Goal: Task Accomplishment & Management: Use online tool/utility

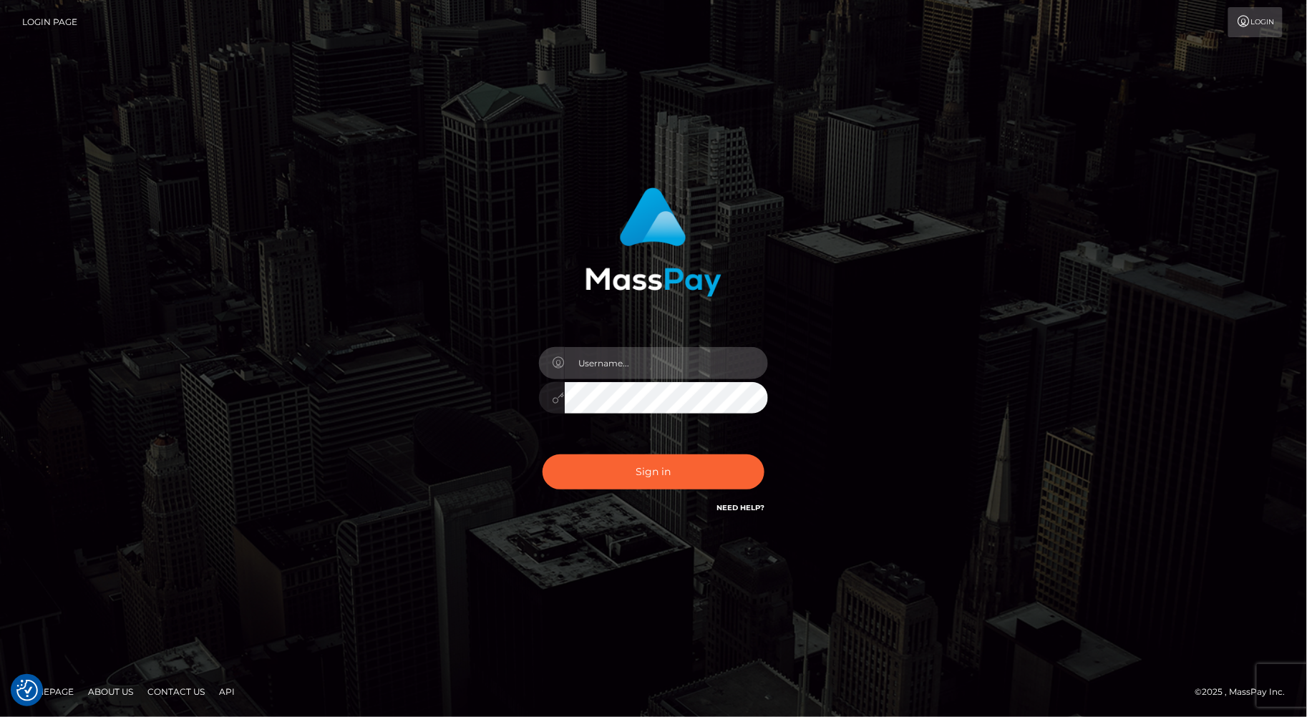
click at [646, 369] on input "text" at bounding box center [666, 363] width 203 height 32
type input "jacob.bulbulia"
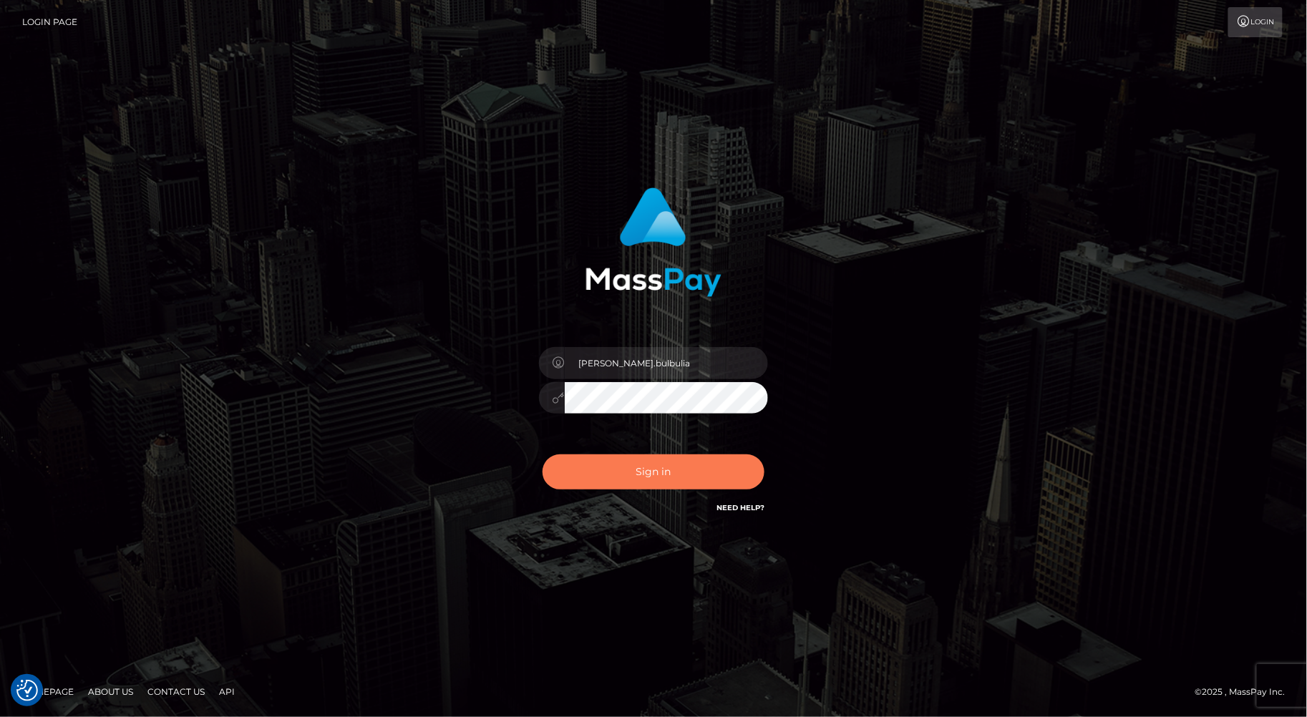
click at [606, 477] on button "Sign in" at bounding box center [654, 472] width 222 height 35
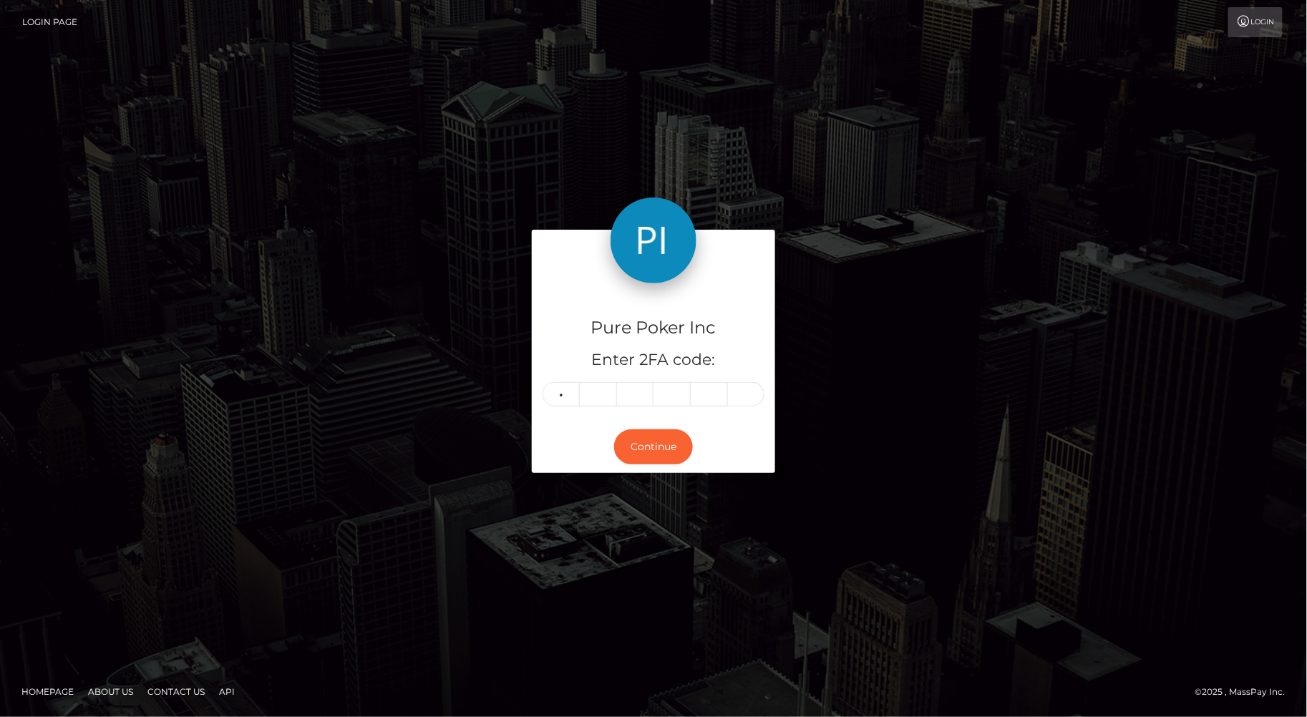
type input "4"
type input "2"
type input "8"
type input "2"
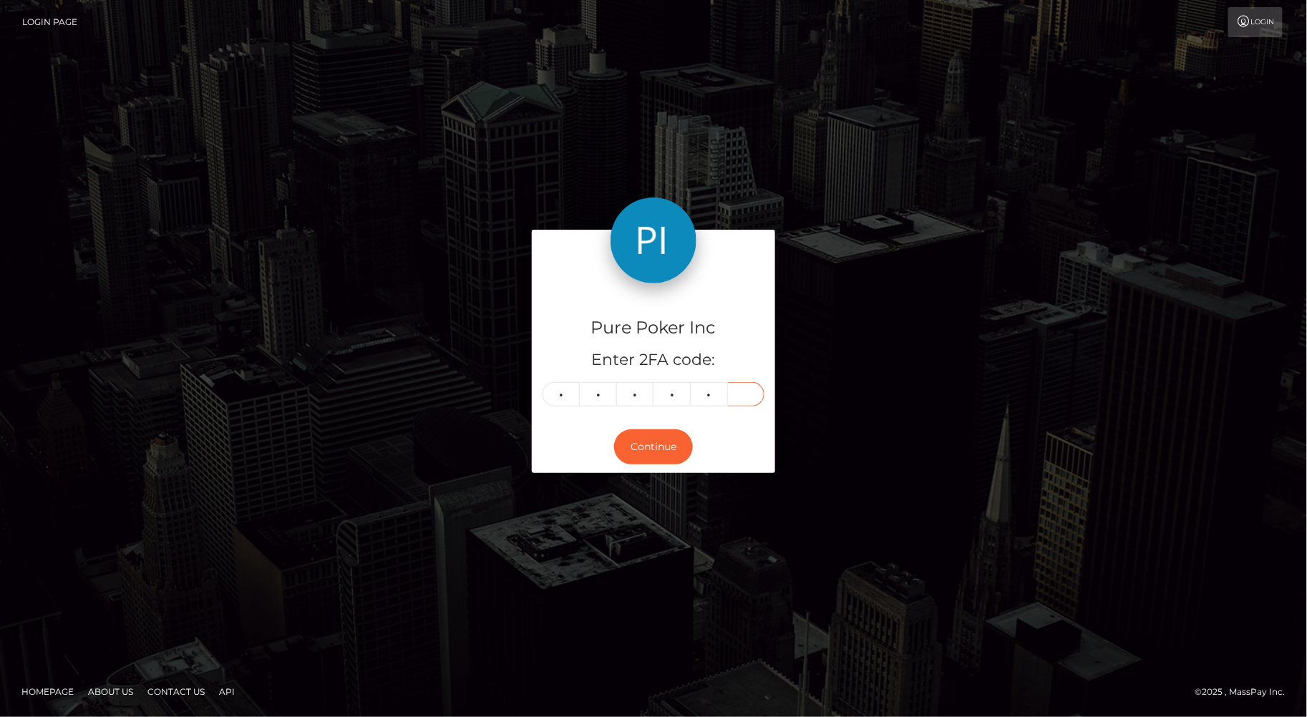
type input "2"
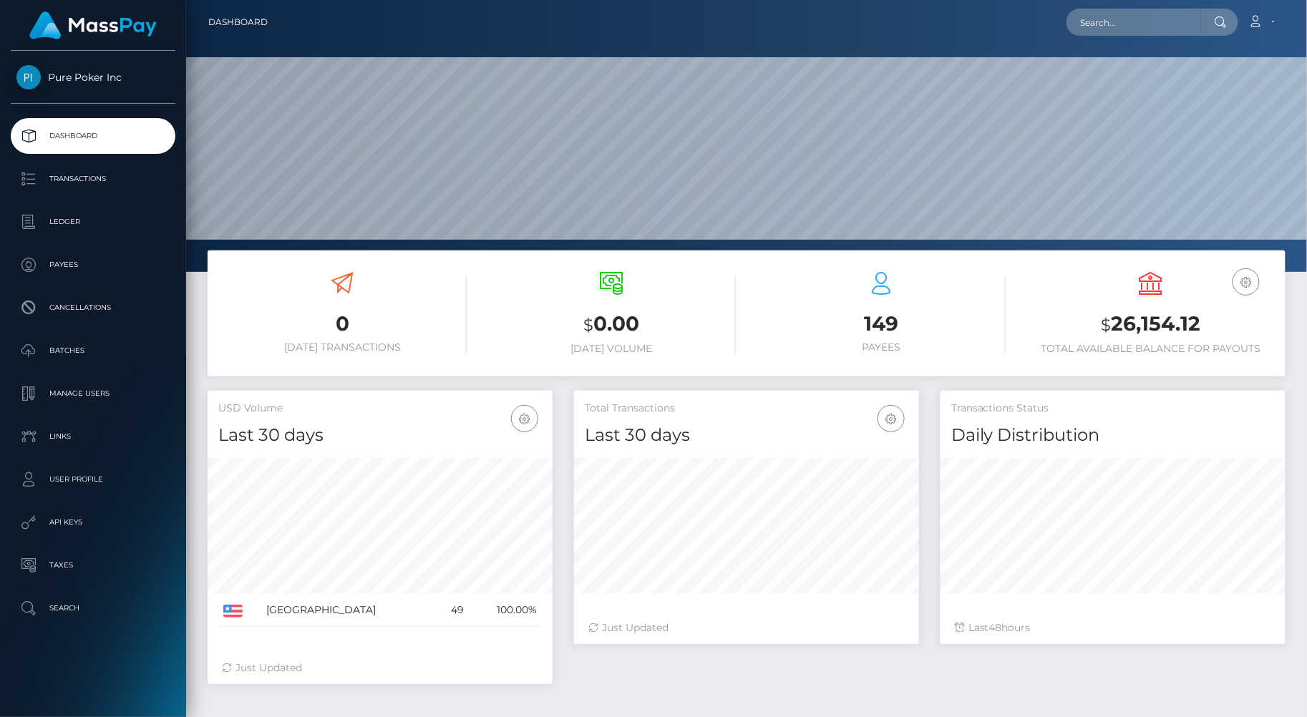
scroll to position [253, 345]
click at [75, 254] on p "Payees" at bounding box center [92, 264] width 153 height 21
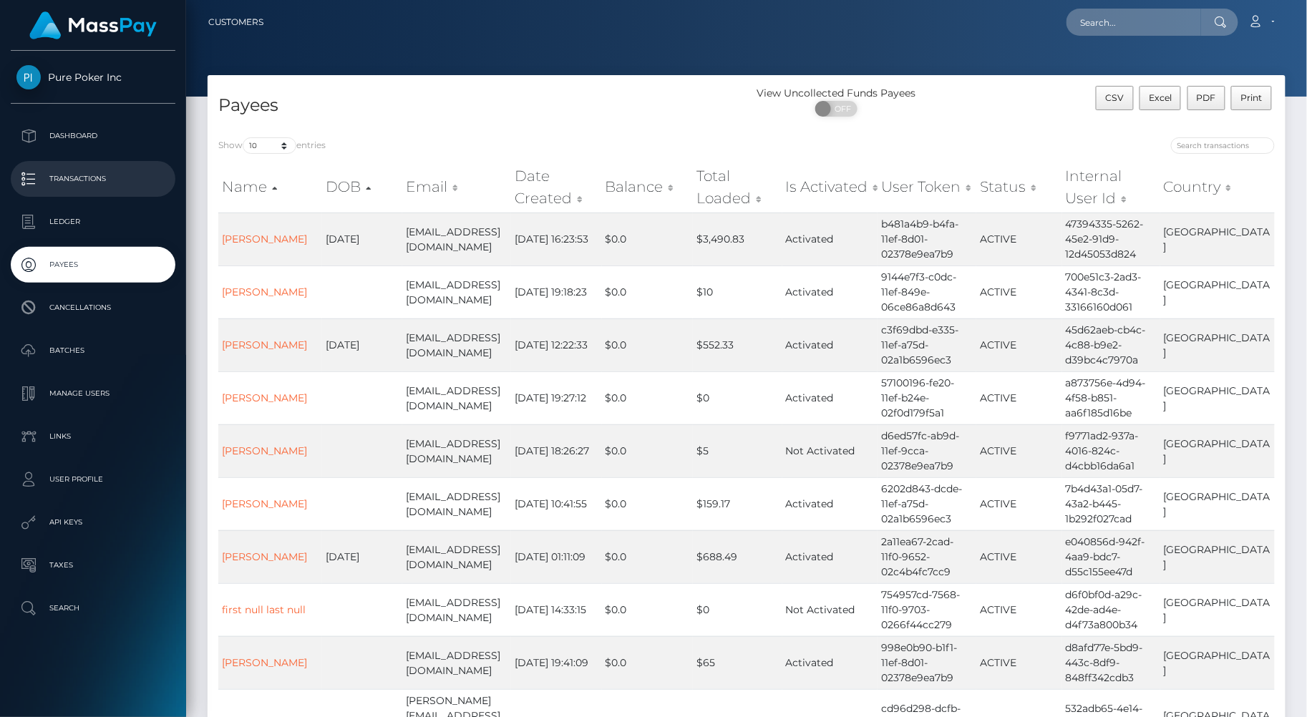
click at [32, 181] on p "Transactions" at bounding box center [92, 178] width 153 height 21
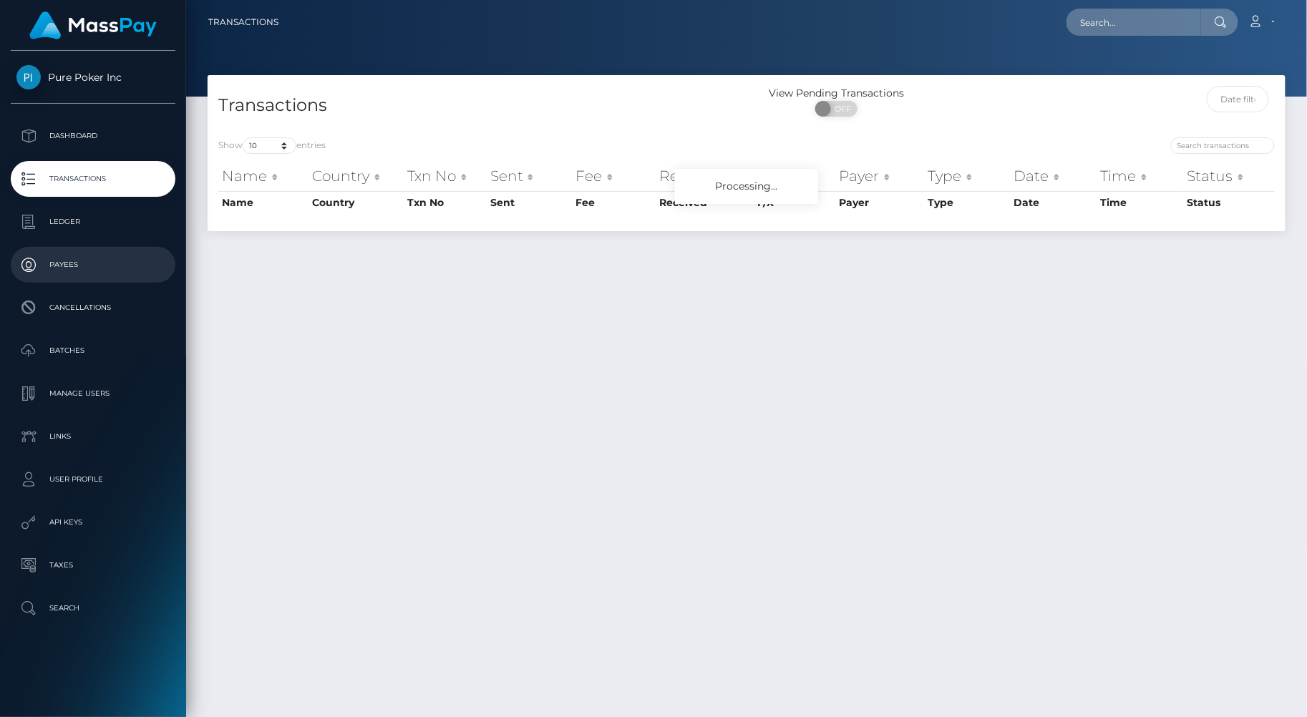
click at [113, 269] on p "Payees" at bounding box center [92, 264] width 153 height 21
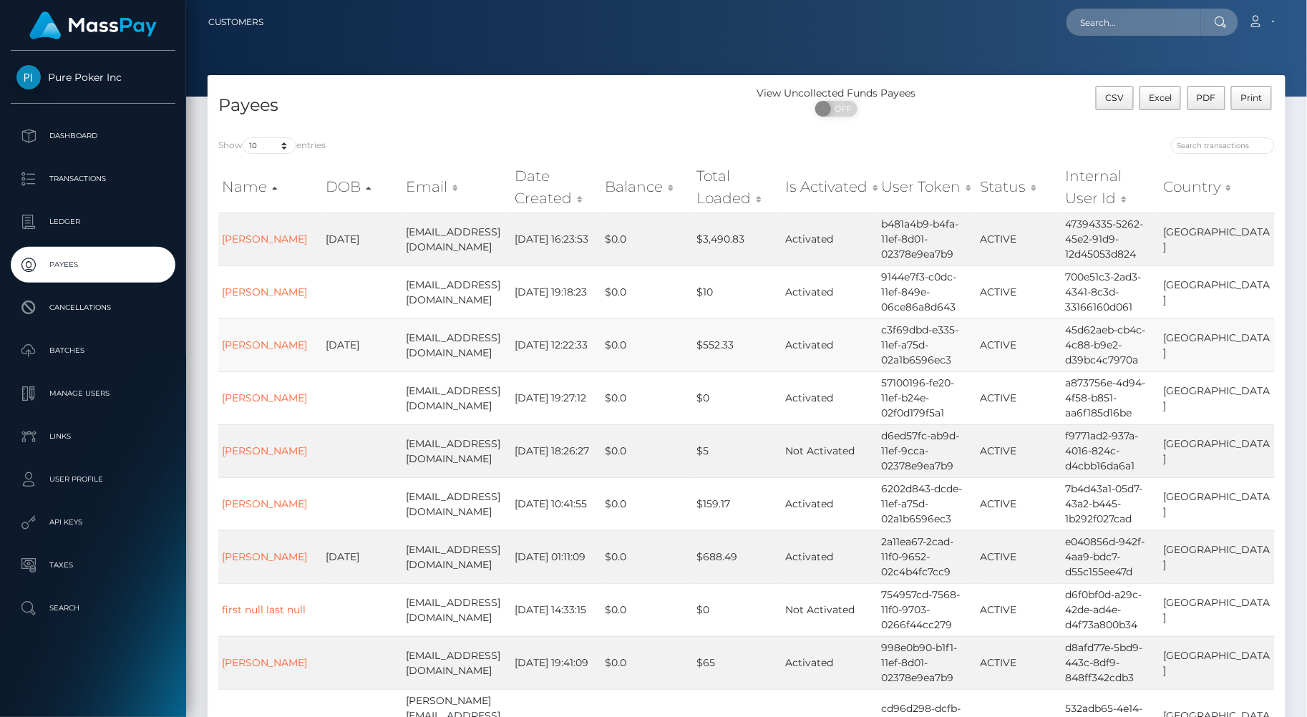
scroll to position [110, 0]
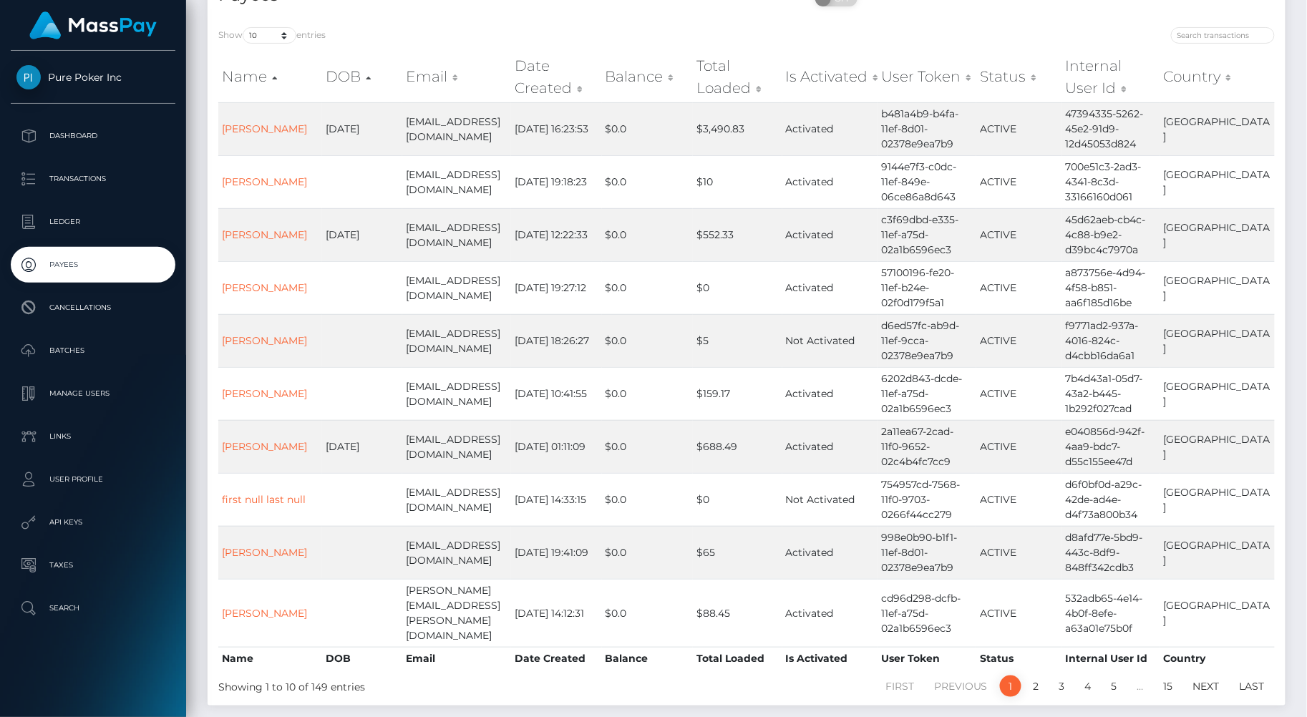
click at [284, 44] on div "Show 10 25 50 100 250 entries" at bounding box center [477, 37] width 518 height 20
click at [283, 37] on select "10 25 50 100 250" at bounding box center [270, 35] width 54 height 16
select select "100"
click at [244, 27] on select "10 25 50 100 250" at bounding box center [270, 35] width 54 height 16
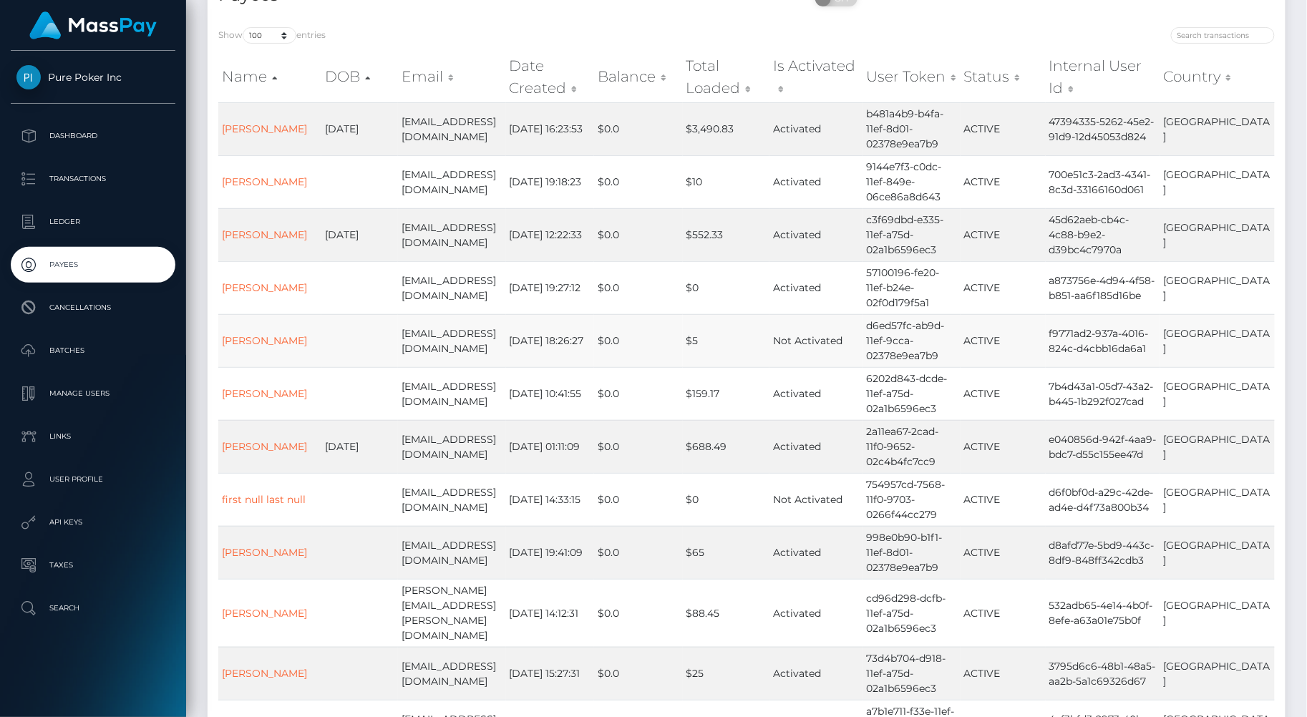
scroll to position [3768, 0]
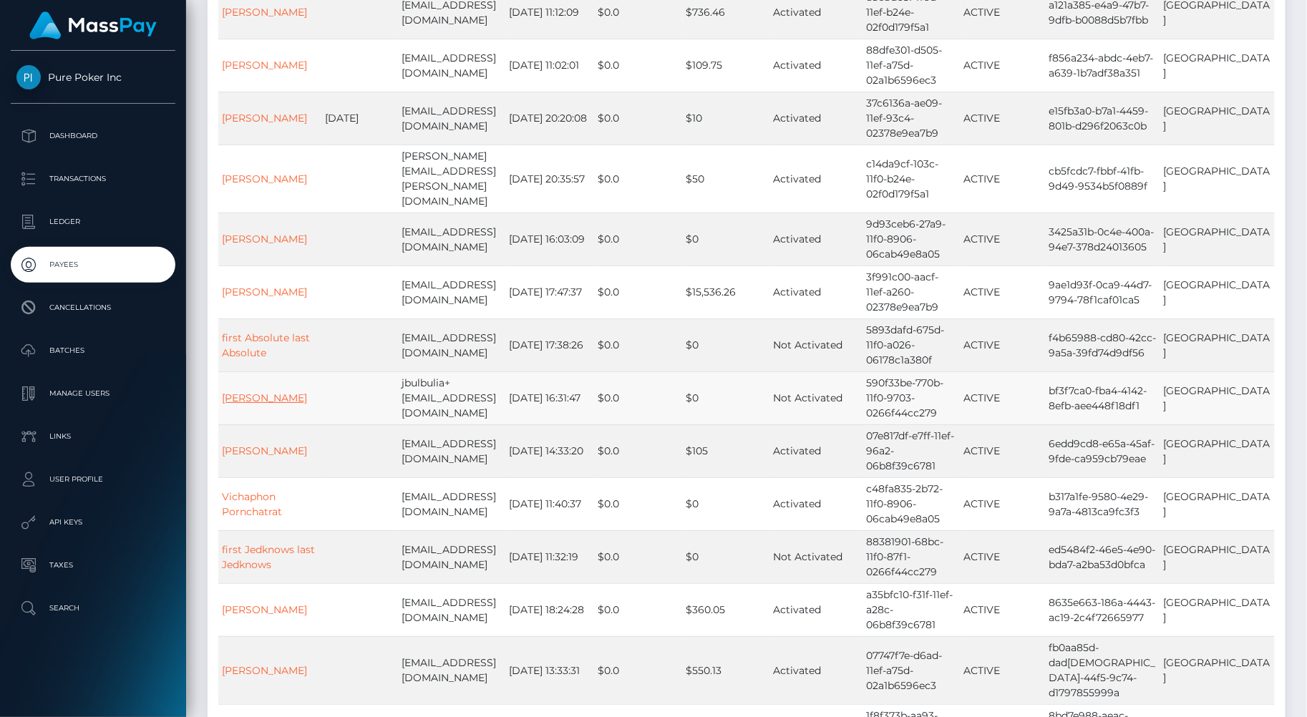
click at [288, 392] on link "[PERSON_NAME]" at bounding box center [264, 398] width 85 height 13
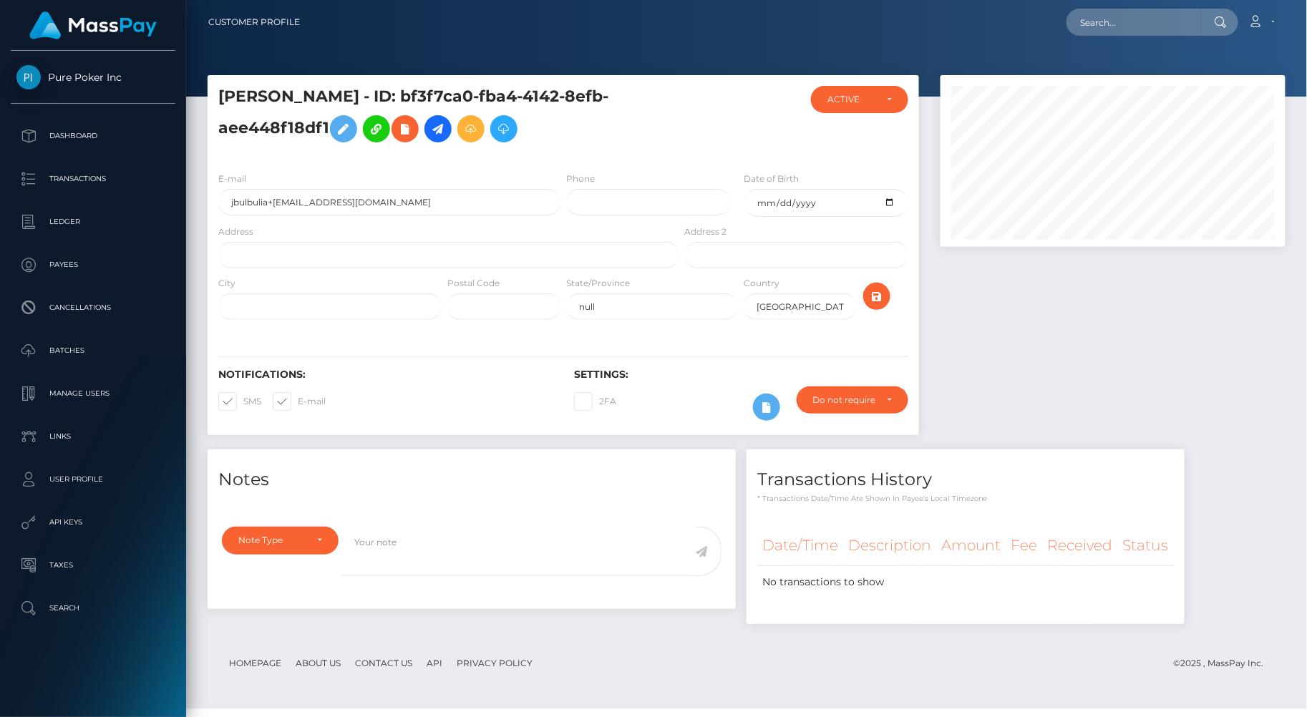
scroll to position [172, 345]
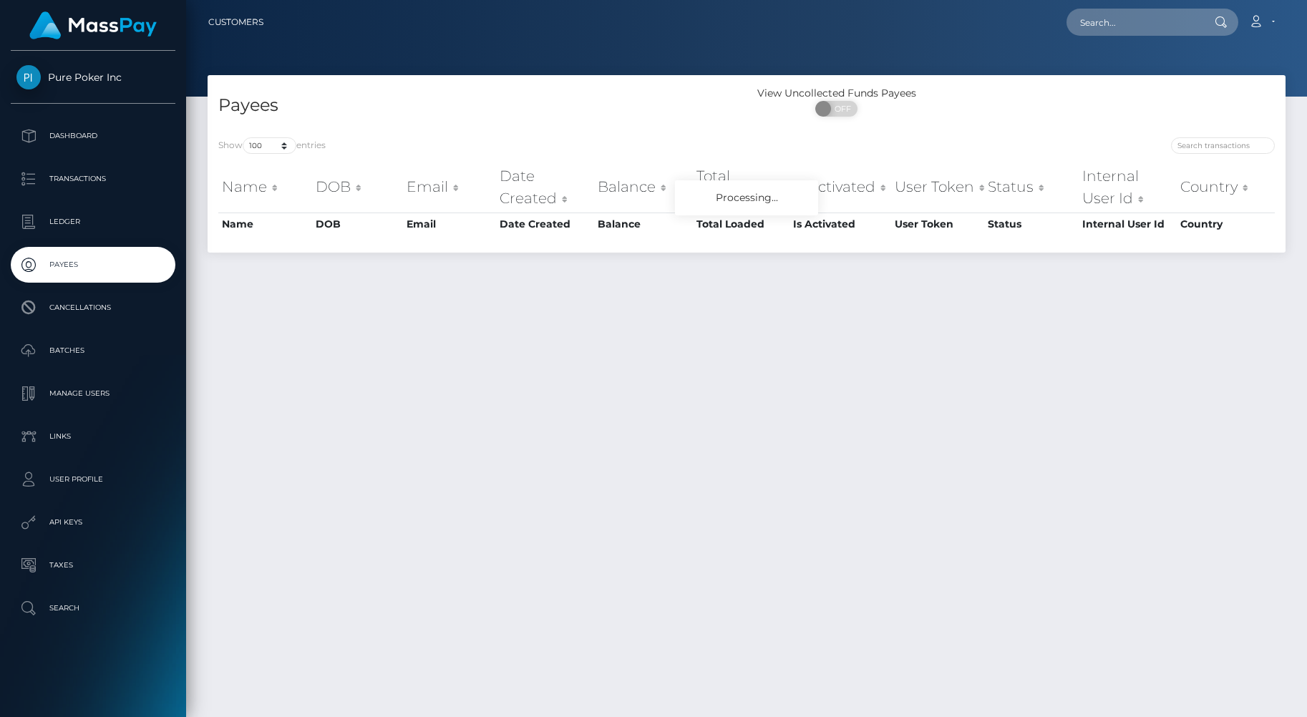
scroll to position [37, 0]
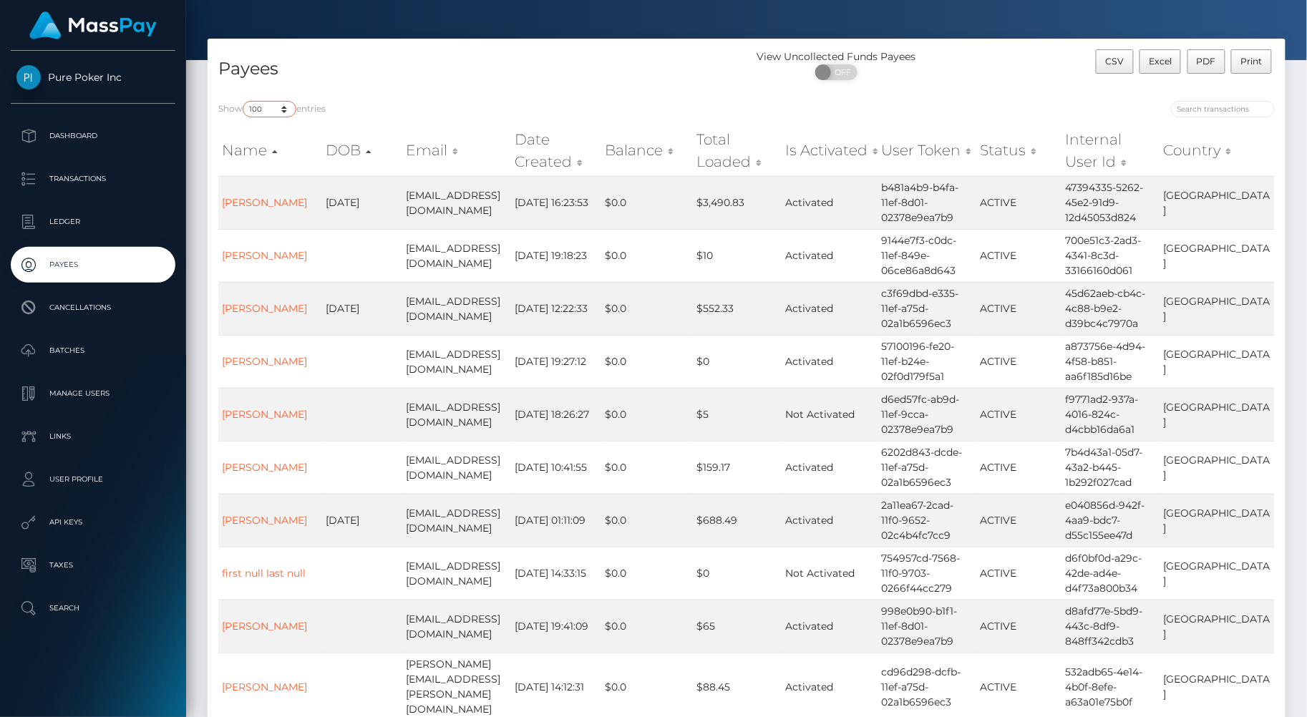
click at [271, 103] on select "10 25 50 100 250" at bounding box center [270, 109] width 54 height 16
select select "250"
click at [244, 101] on select "10 25 50 100 250" at bounding box center [270, 109] width 54 height 16
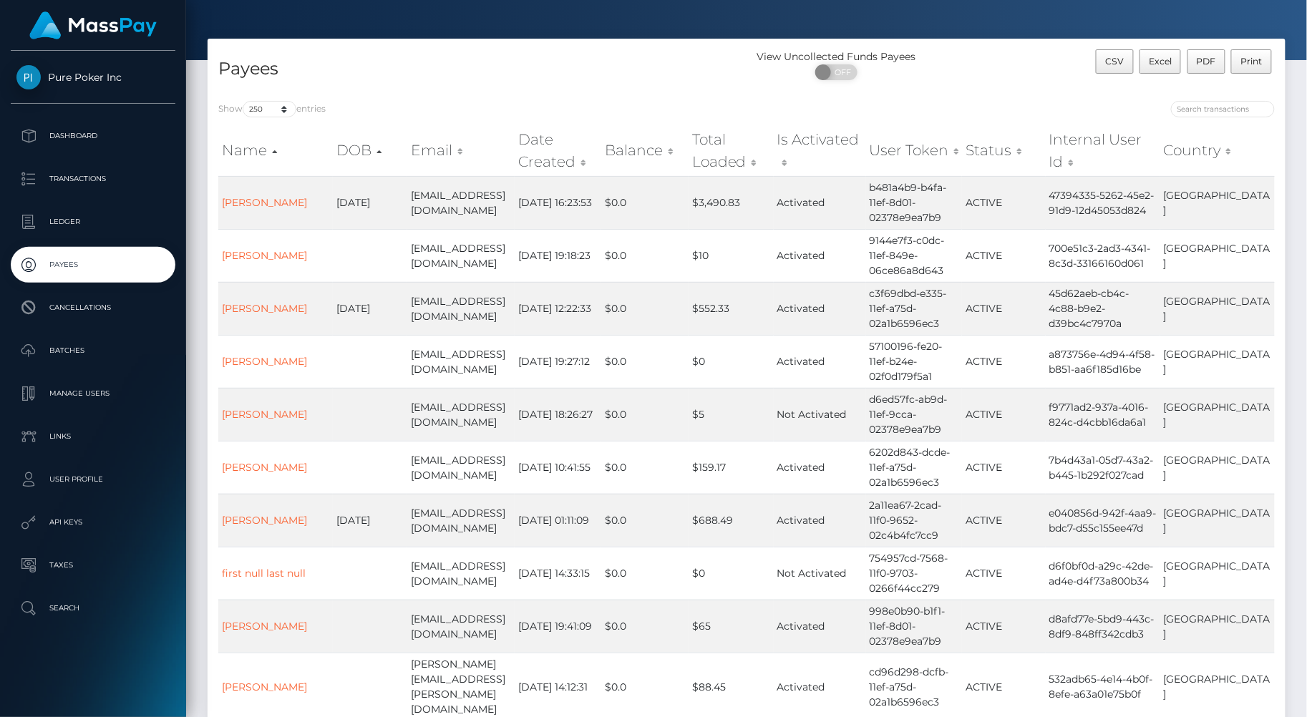
scroll to position [5724, 0]
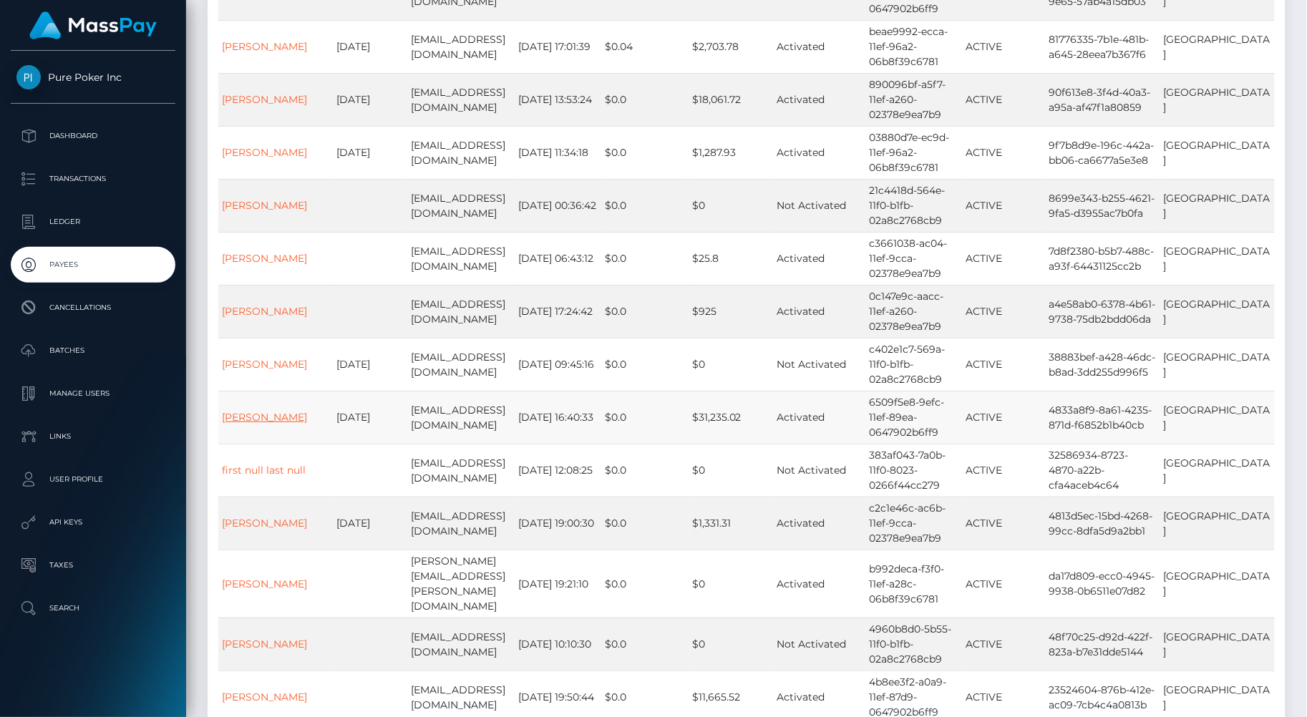
click at [282, 411] on link "[PERSON_NAME]" at bounding box center [264, 417] width 85 height 13
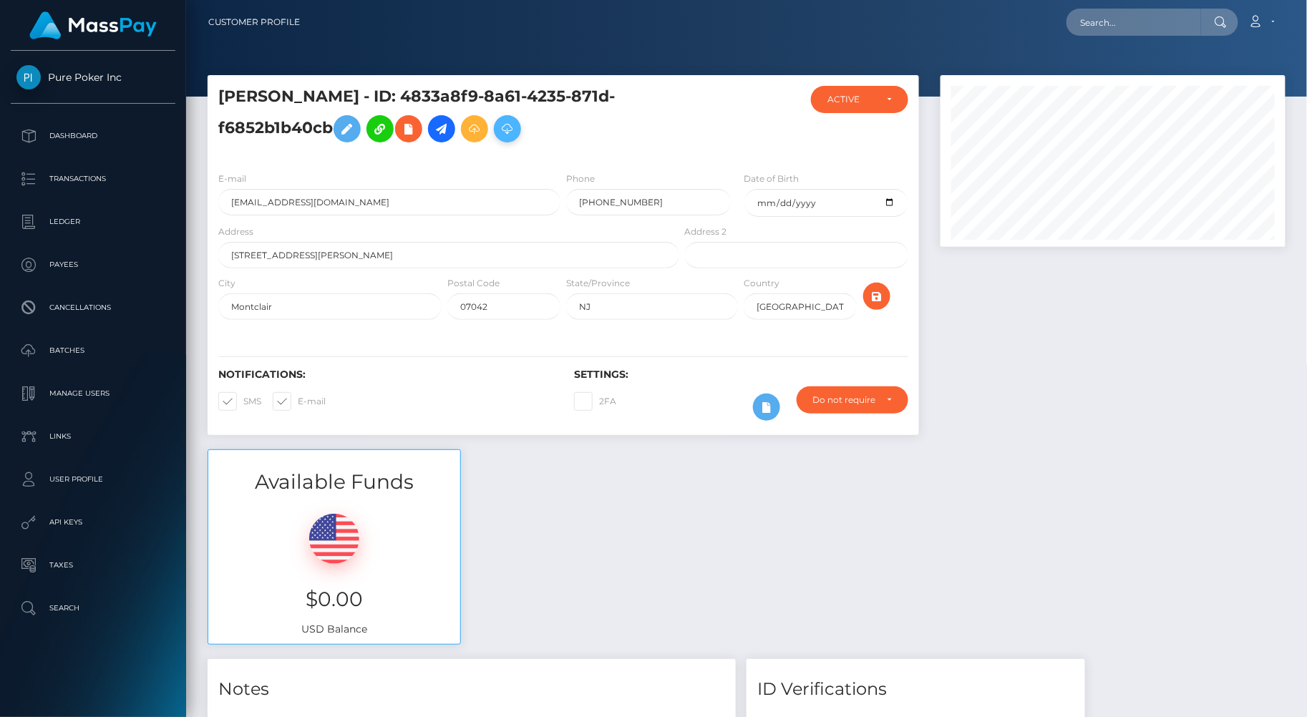
scroll to position [172, 345]
click at [483, 135] on icon at bounding box center [474, 129] width 17 height 18
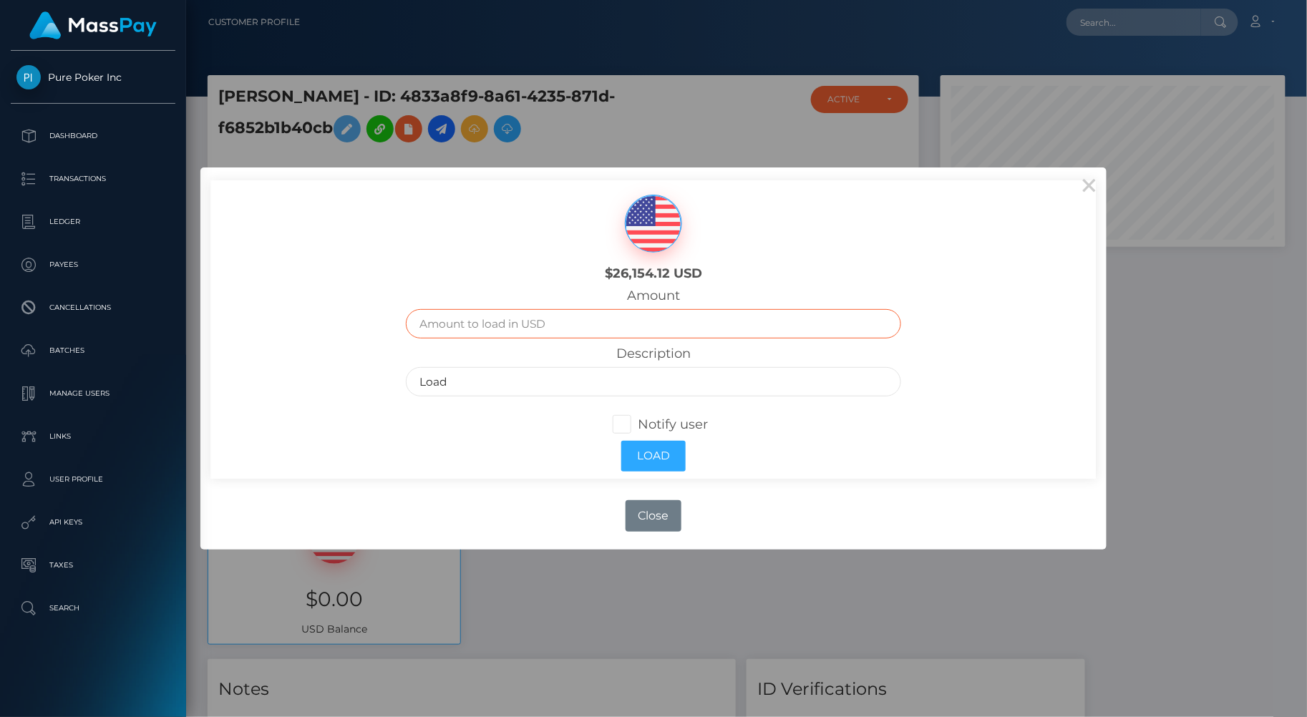
click at [548, 316] on input "text" at bounding box center [653, 323] width 495 height 29
type input "26000"
click at [671, 449] on button "Load" at bounding box center [653, 456] width 64 height 31
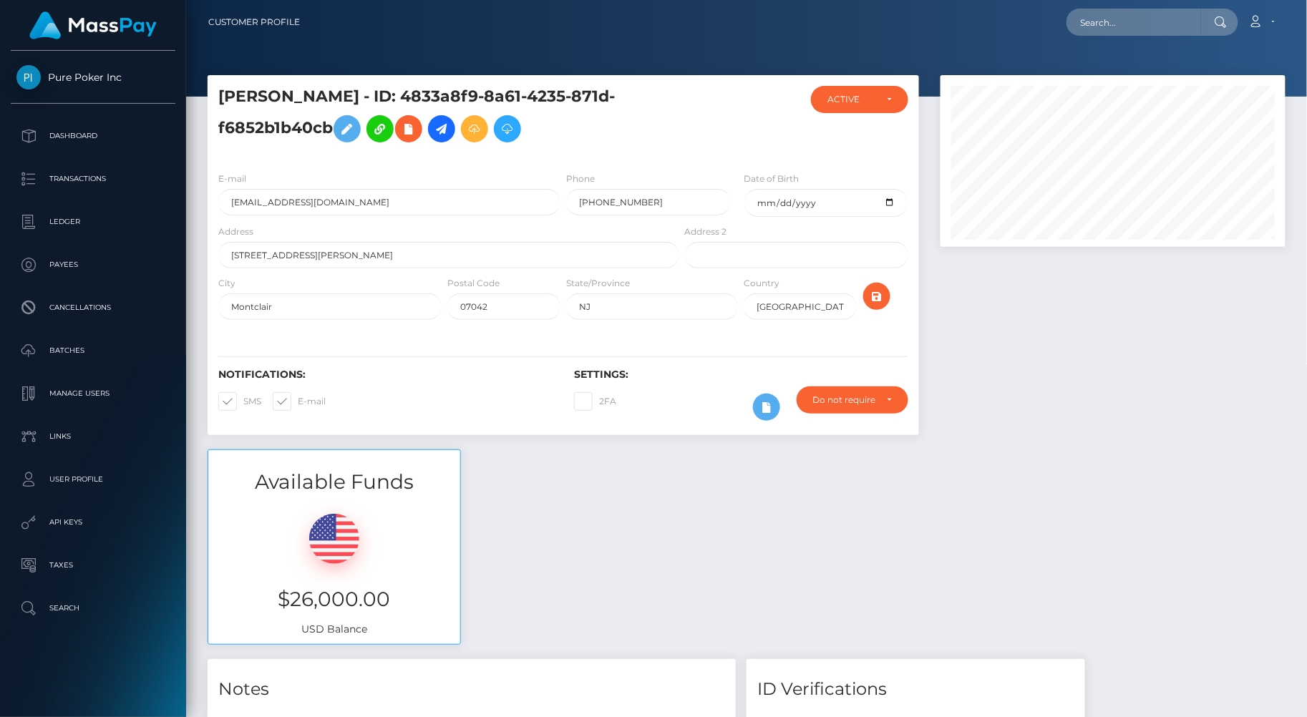
scroll to position [172, 345]
